Goal: Browse casually: Explore the website without a specific task or goal

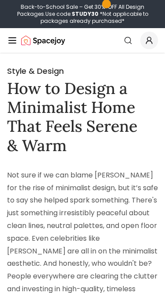
click at [9, 42] on icon "Global" at bounding box center [12, 40] width 11 height 11
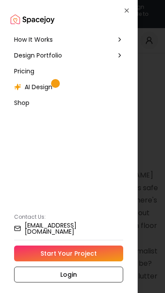
click at [162, 93] on div at bounding box center [82, 146] width 165 height 293
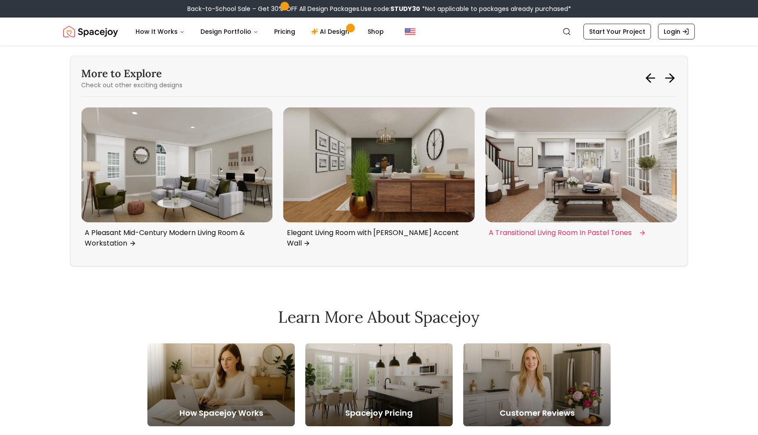
scroll to position [2107, 0]
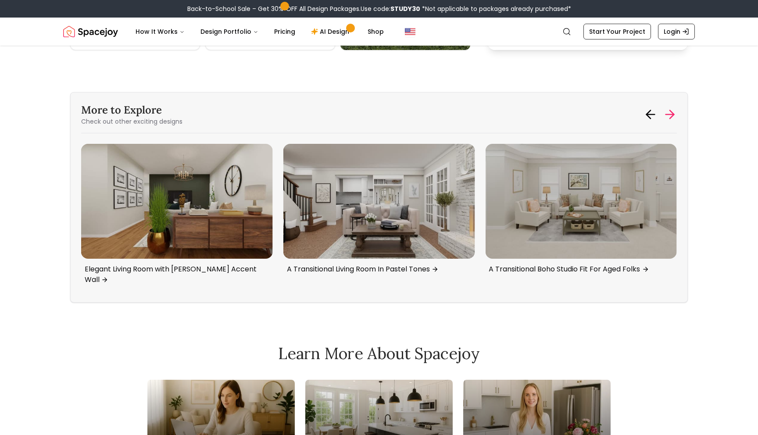
click at [663, 115] on icon at bounding box center [670, 115] width 14 height 14
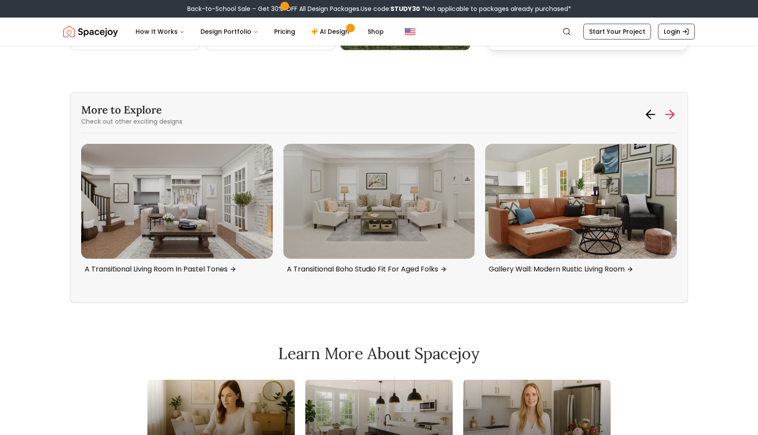
click at [663, 115] on icon at bounding box center [670, 115] width 14 height 14
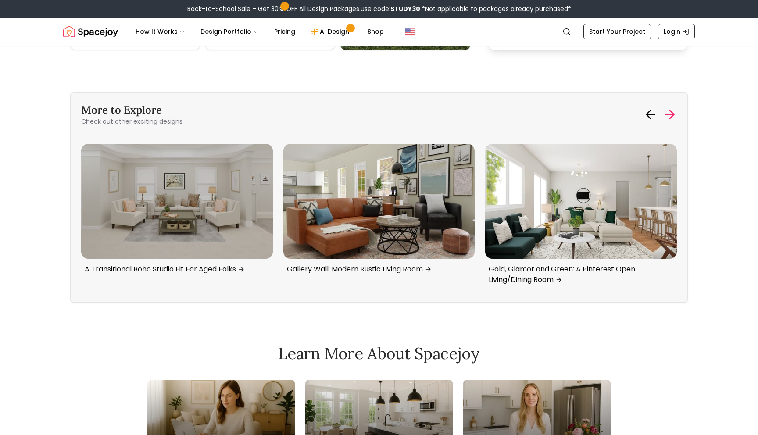
click at [663, 115] on icon at bounding box center [670, 115] width 14 height 14
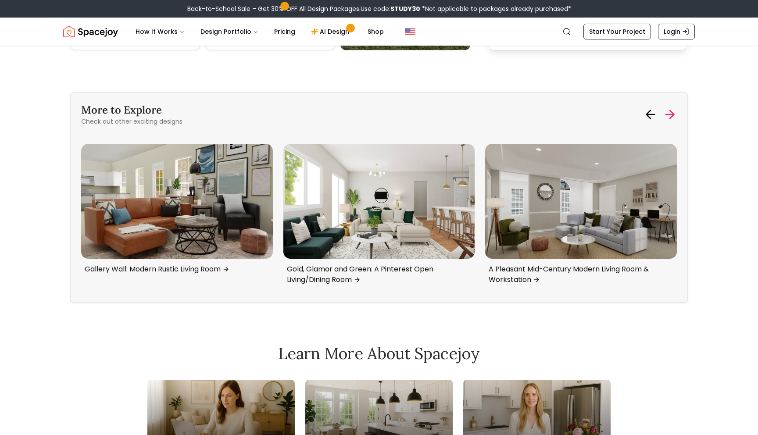
click at [663, 115] on icon at bounding box center [670, 115] width 14 height 14
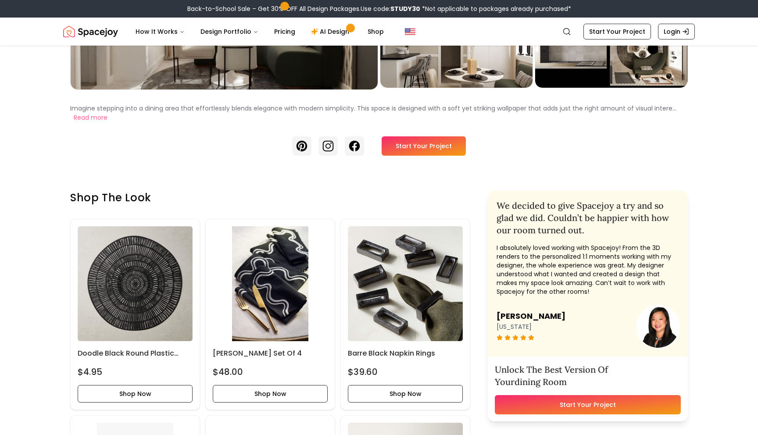
scroll to position [0, 0]
